Goal: Task Accomplishment & Management: Use online tool/utility

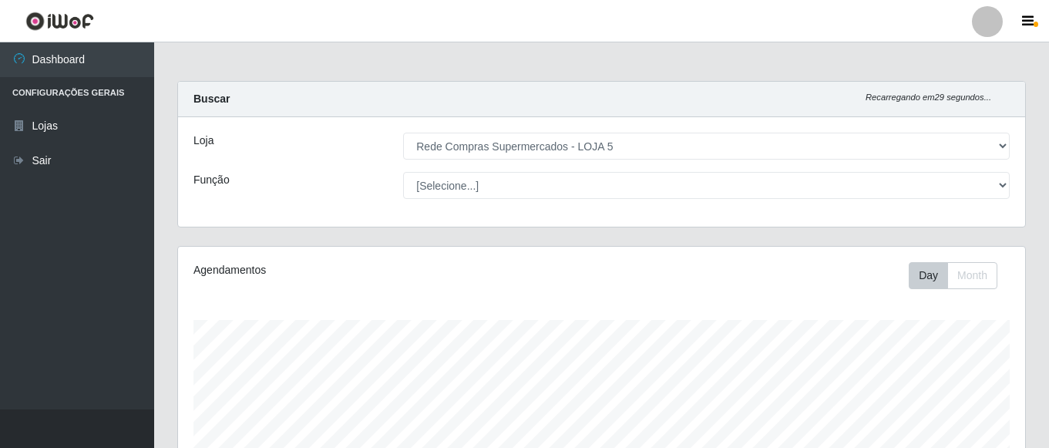
select select "397"
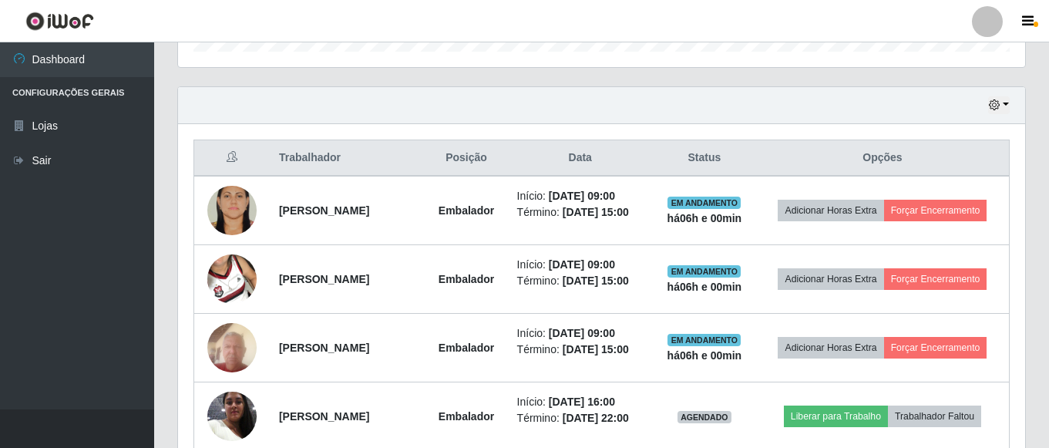
scroll to position [473, 0]
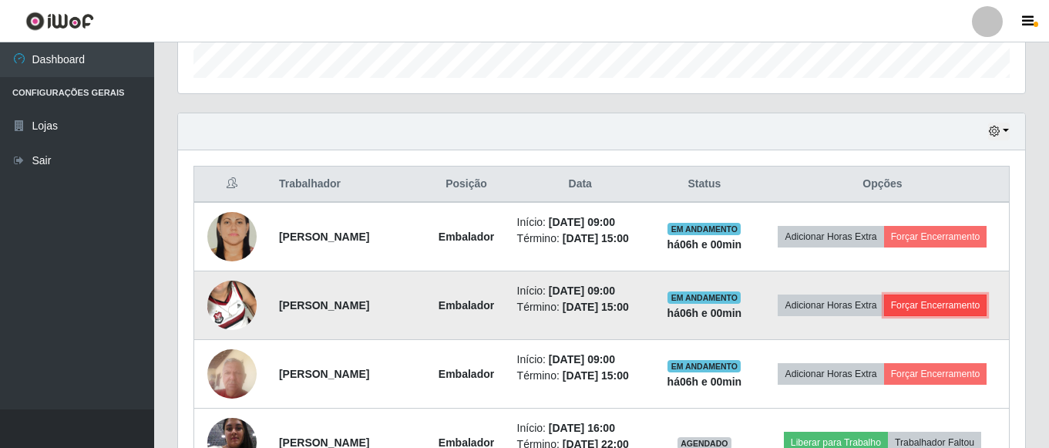
click at [933, 305] on button "Forçar Encerramento" at bounding box center [935, 306] width 103 height 22
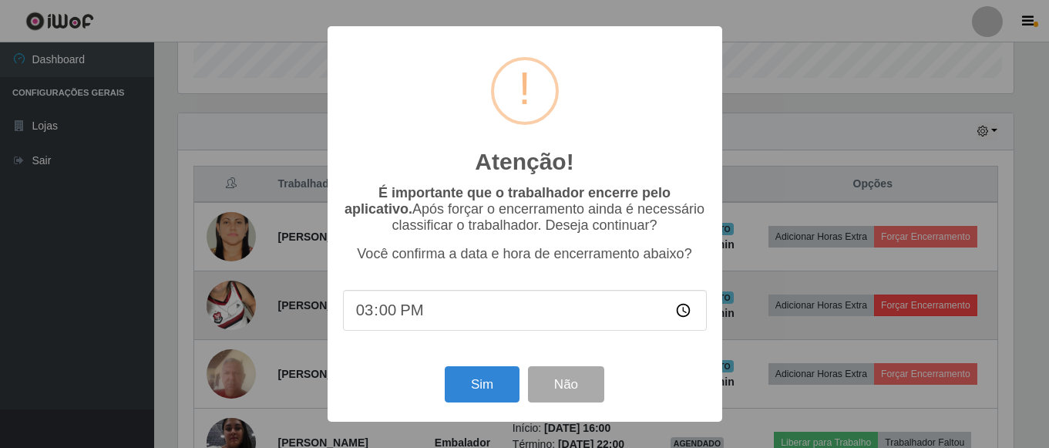
scroll to position [320, 840]
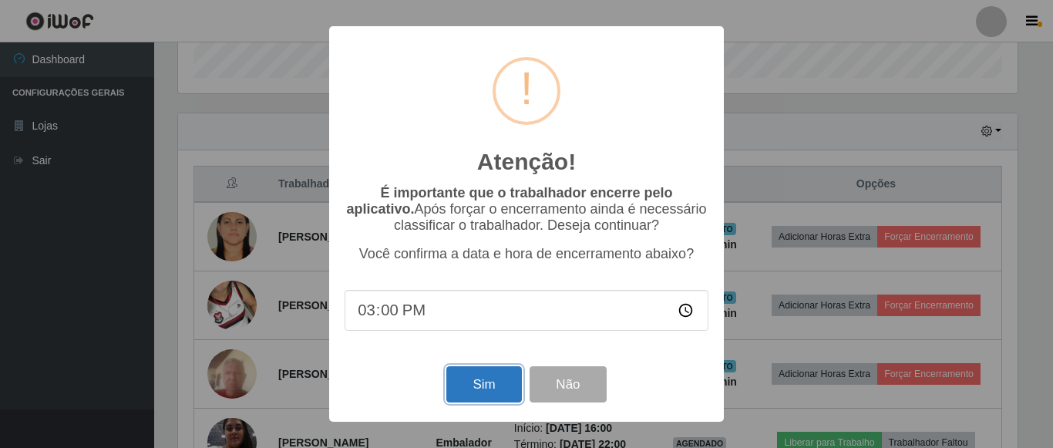
click at [484, 390] on button "Sim" at bounding box center [483, 384] width 75 height 36
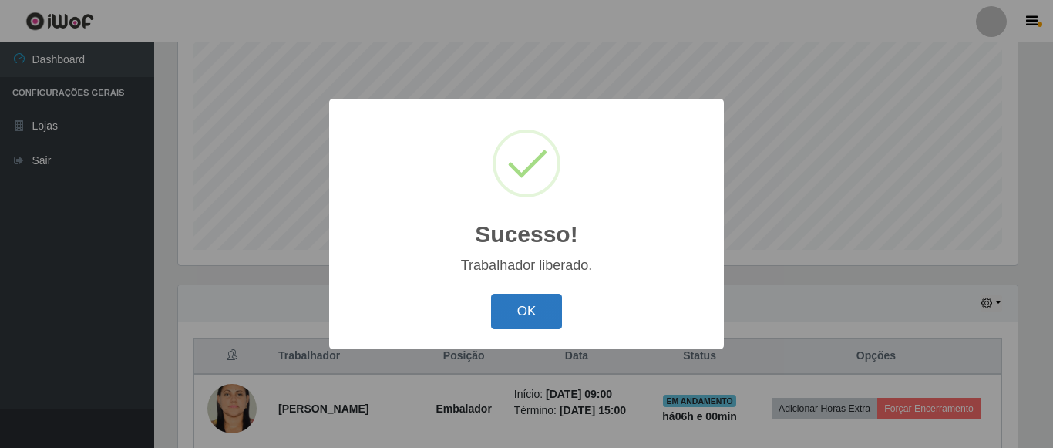
click at [540, 307] on button "OK" at bounding box center [527, 312] width 72 height 36
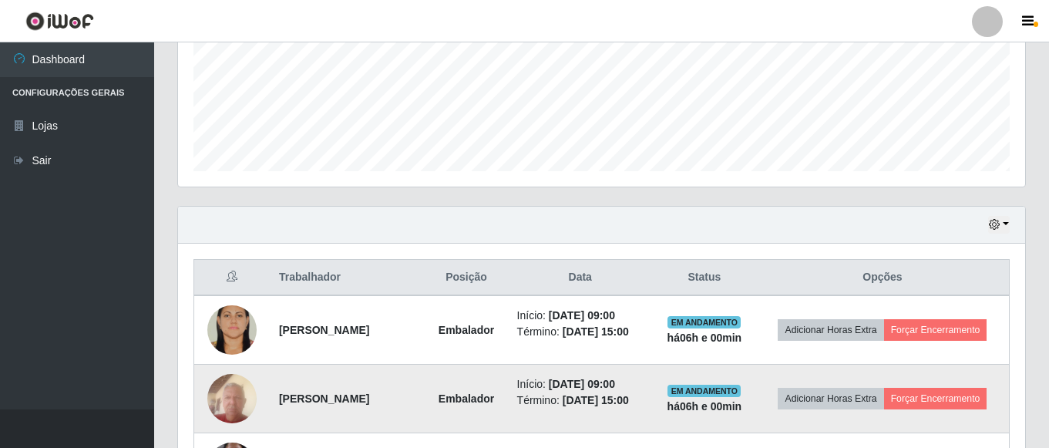
scroll to position [533, 0]
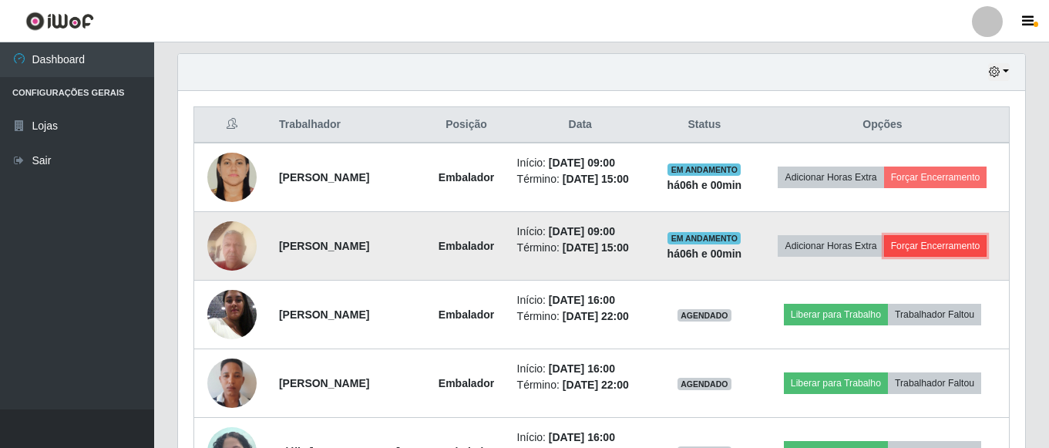
click at [944, 244] on button "Forçar Encerramento" at bounding box center [935, 246] width 103 height 22
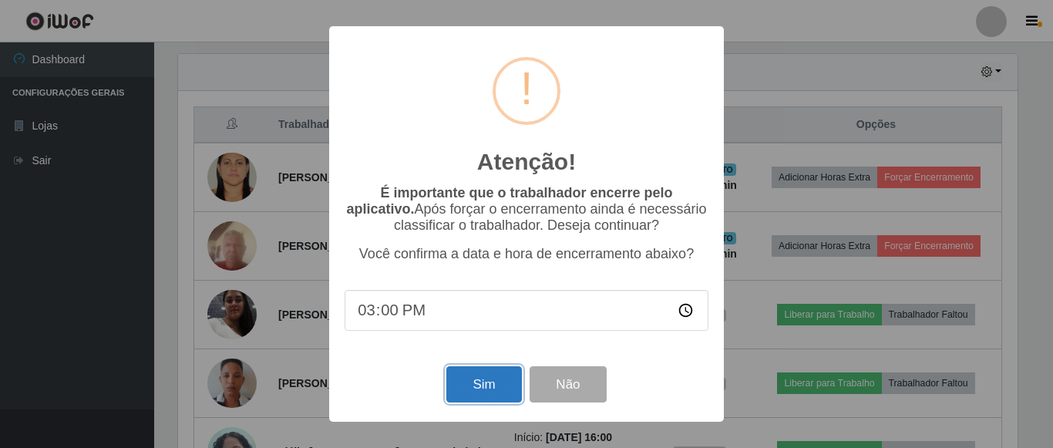
click at [469, 396] on button "Sim" at bounding box center [483, 384] width 75 height 36
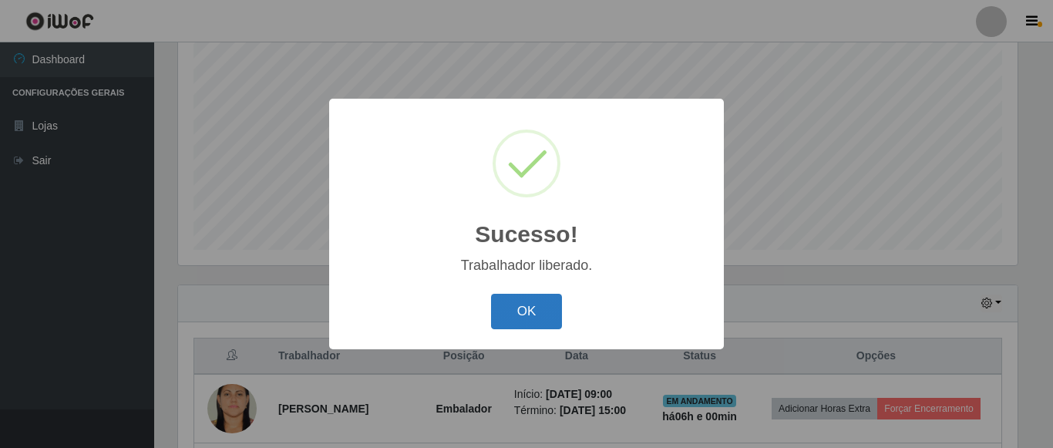
click at [536, 309] on button "OK" at bounding box center [527, 312] width 72 height 36
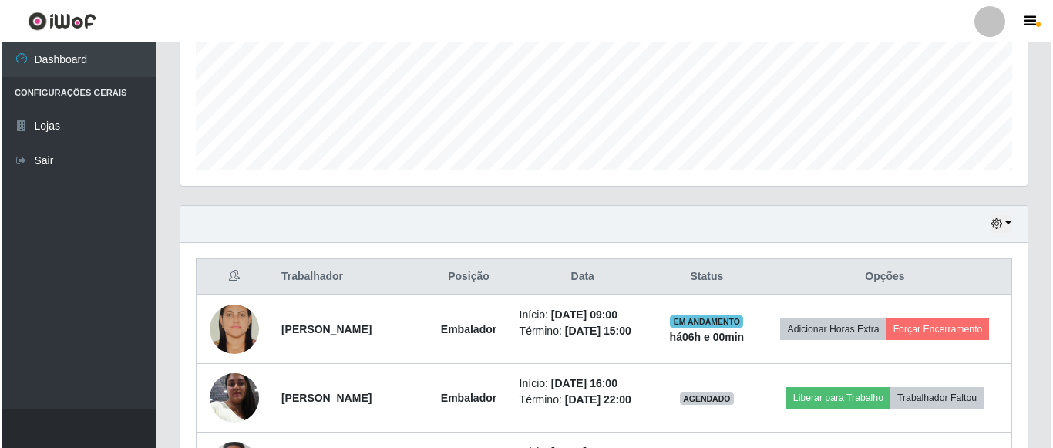
scroll to position [456, 0]
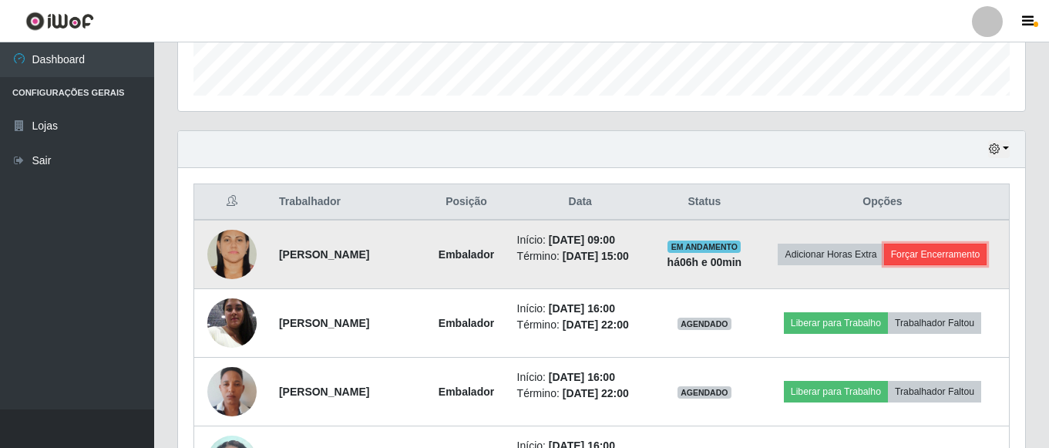
click at [917, 245] on button "Forçar Encerramento" at bounding box center [935, 255] width 103 height 22
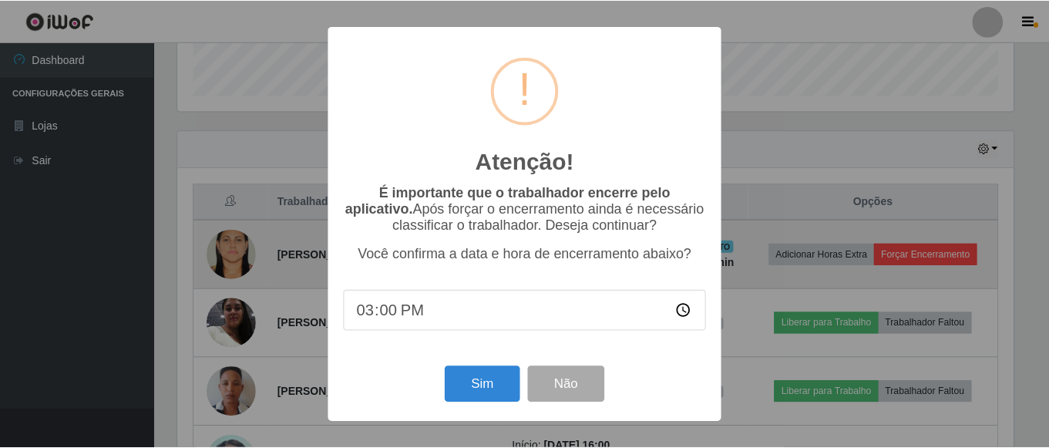
scroll to position [320, 840]
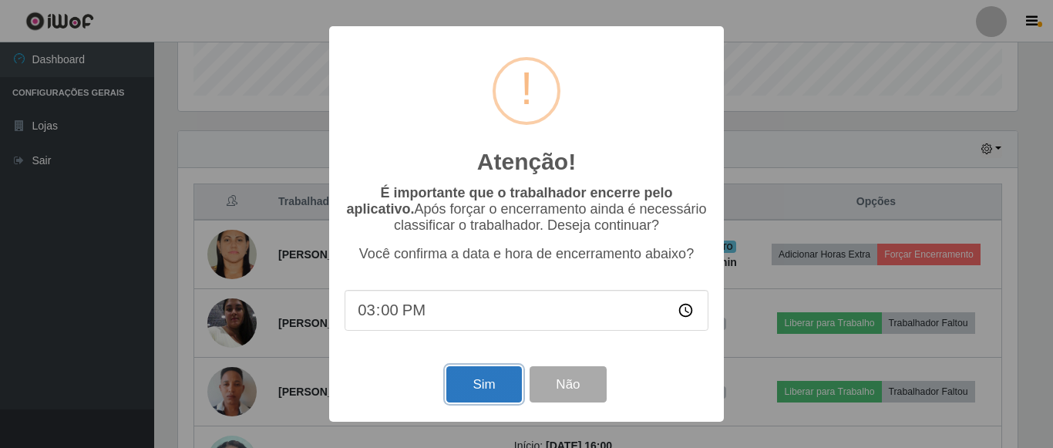
click at [487, 393] on button "Sim" at bounding box center [483, 384] width 75 height 36
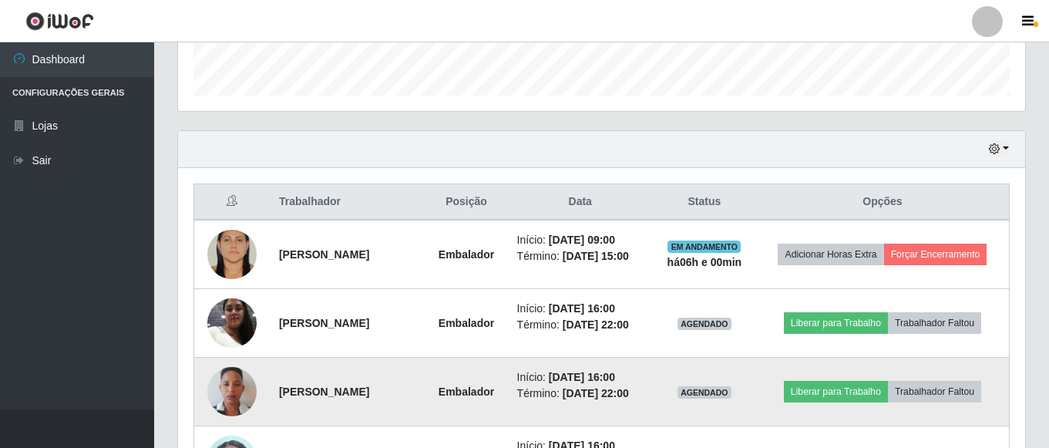
scroll to position [0, 0]
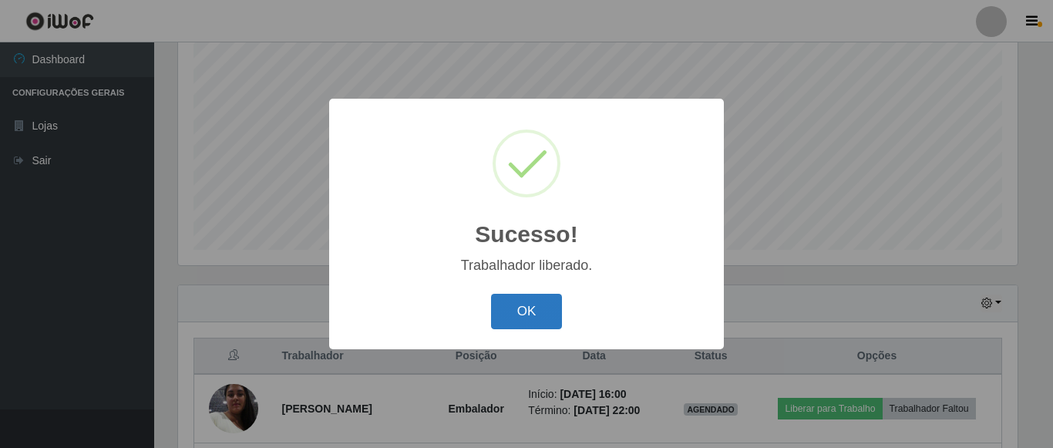
click at [532, 311] on button "OK" at bounding box center [527, 312] width 72 height 36
